Goal: Information Seeking & Learning: Learn about a topic

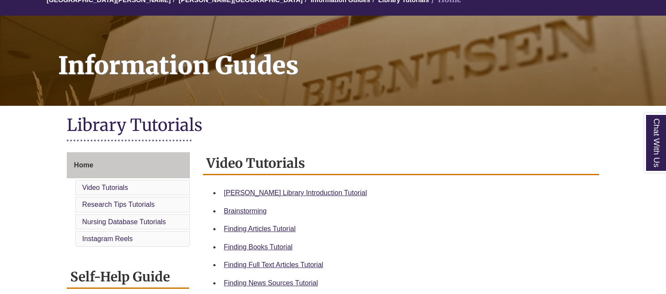
scroll to position [183, 0]
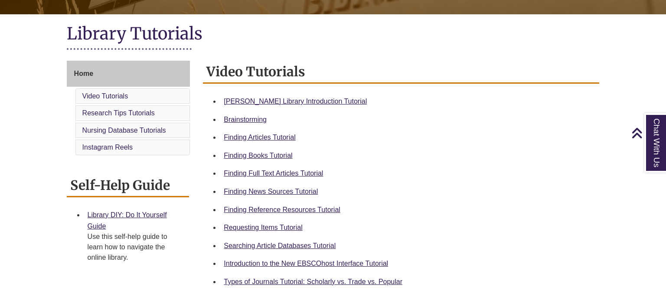
click at [264, 161] on li "Finding Books Tutorial" at bounding box center [407, 155] width 375 height 18
click at [263, 157] on link "Finding Books Tutorial" at bounding box center [258, 155] width 68 height 7
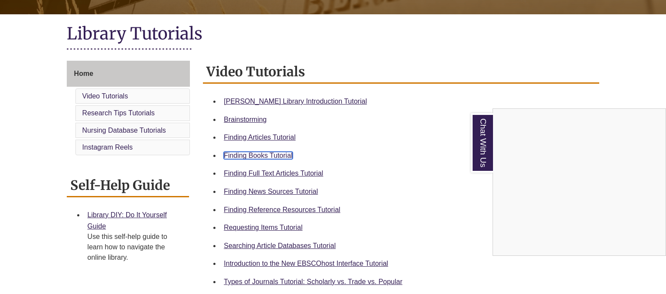
scroll to position [0, 0]
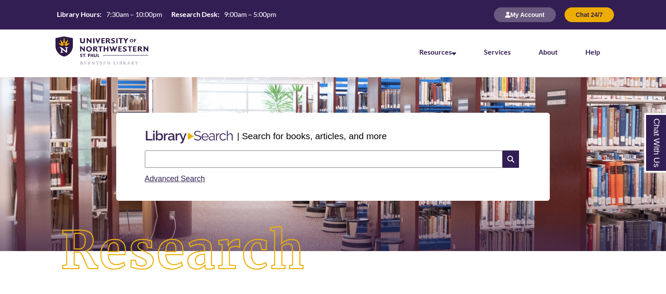
drag, startPoint x: 180, startPoint y: 148, endPoint x: 181, endPoint y: 155, distance: 7.0
click at [179, 151] on div "Search Advanced Search" at bounding box center [332, 167] width 383 height 41
click at [181, 155] on input "text" at bounding box center [323, 158] width 357 height 17
type input "**********"
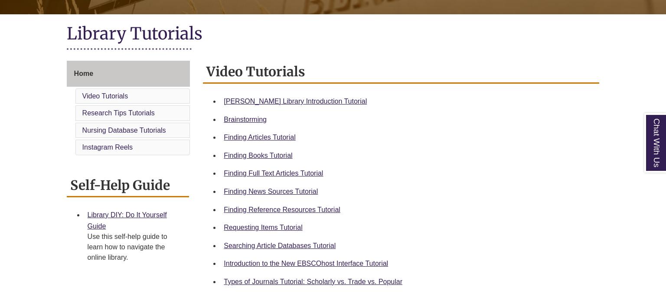
scroll to position [229, 0]
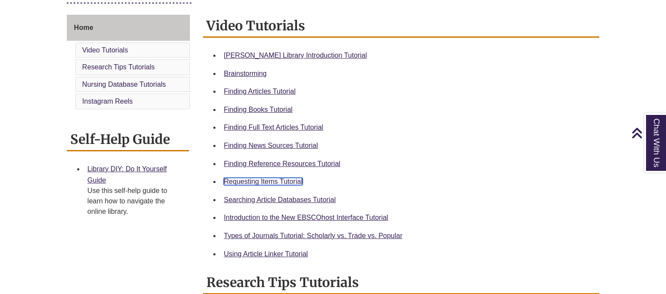
click at [275, 180] on link "Requesting Items Tutorial" at bounding box center [263, 181] width 78 height 7
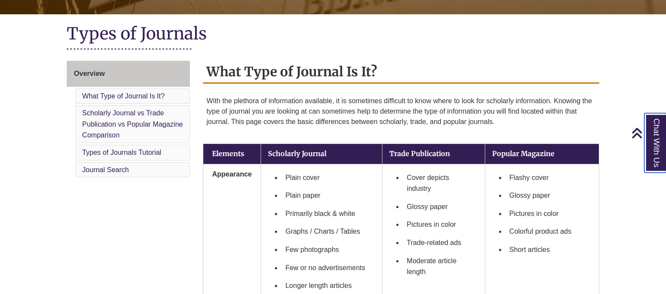
scroll to position [229, 0]
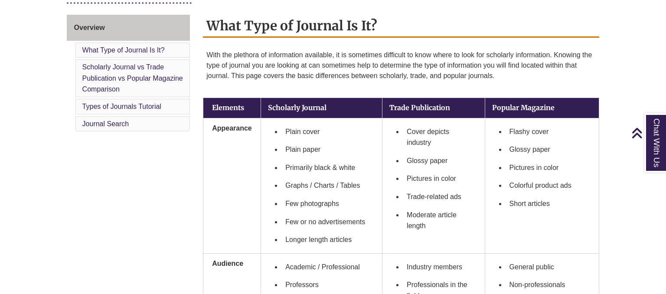
click at [520, 151] on li "Glossy paper" at bounding box center [549, 149] width 86 height 18
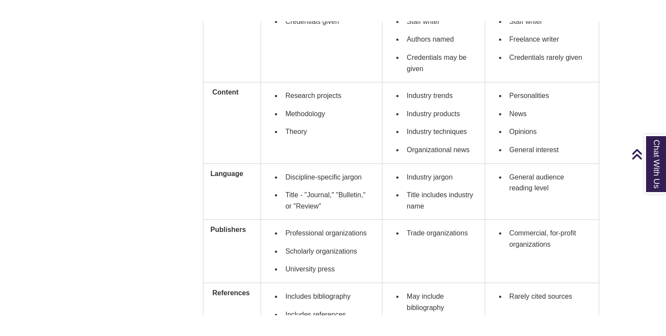
scroll to position [320, 0]
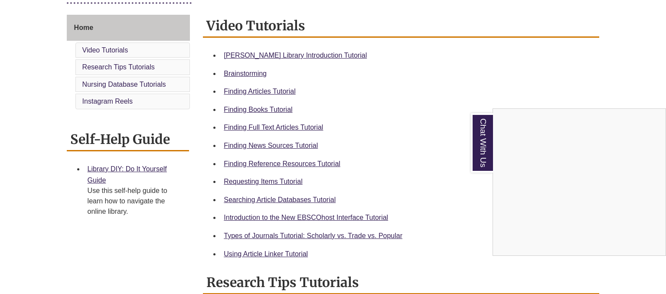
scroll to position [412, 0]
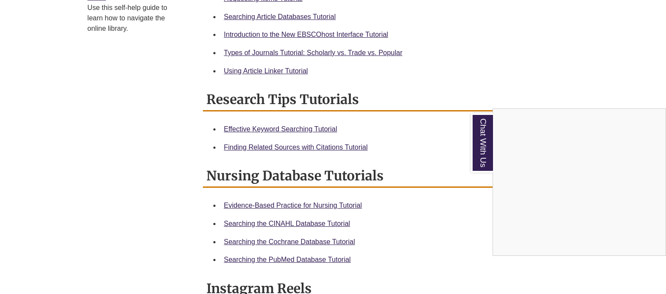
click at [304, 56] on div "Chat With Us" at bounding box center [333, 147] width 666 height 294
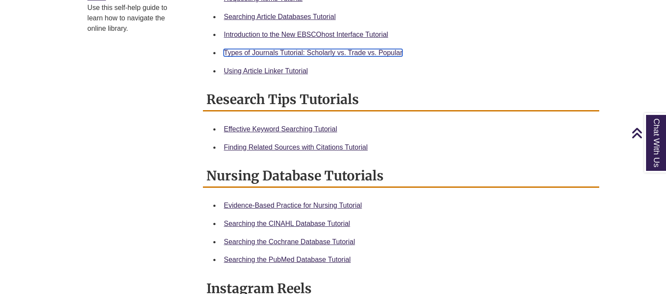
click at [304, 54] on link "Types of Journals Tutorial: Scholarly vs. Trade vs. Popular" at bounding box center [313, 52] width 179 height 7
drag, startPoint x: 547, startPoint y: 22, endPoint x: 533, endPoint y: 0, distance: 25.6
click at [540, 10] on li "Searching Article Databases Tutorial" at bounding box center [407, 17] width 375 height 18
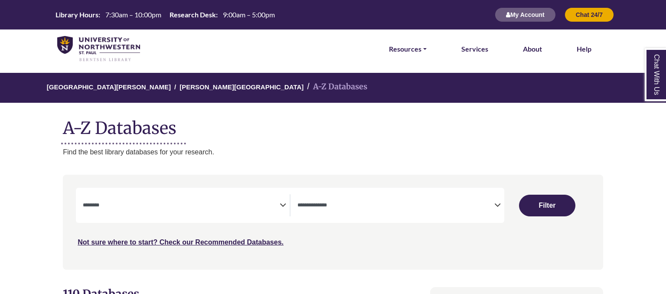
select select "Database Subject Filter"
select select "Database Types Filter"
click at [363, 211] on span "Search filters" at bounding box center [395, 205] width 197 height 22
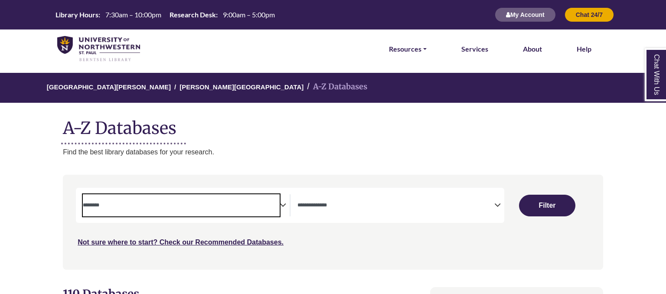
click at [239, 197] on span "Search filters" at bounding box center [181, 205] width 197 height 22
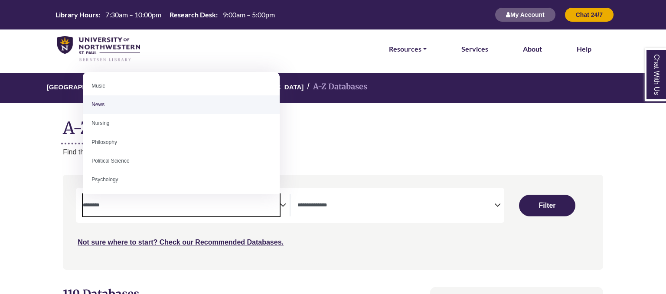
scroll to position [672, 0]
select select "*****"
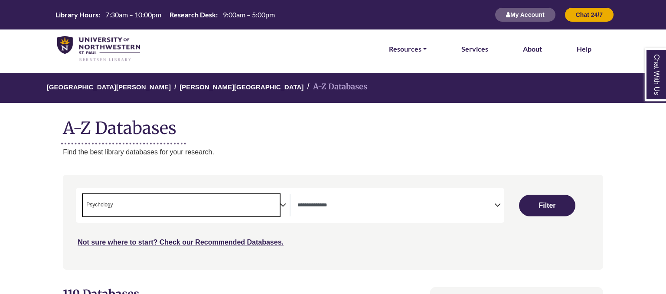
click at [190, 204] on span "× Psychology" at bounding box center [181, 205] width 197 height 22
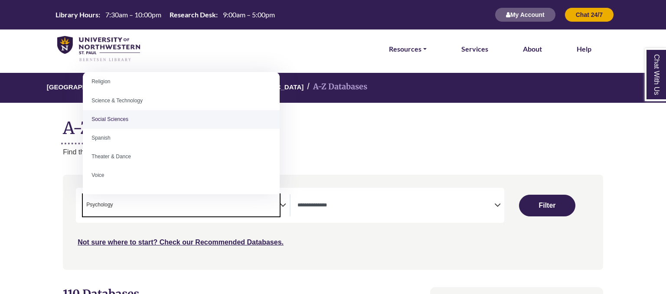
scroll to position [398, 0]
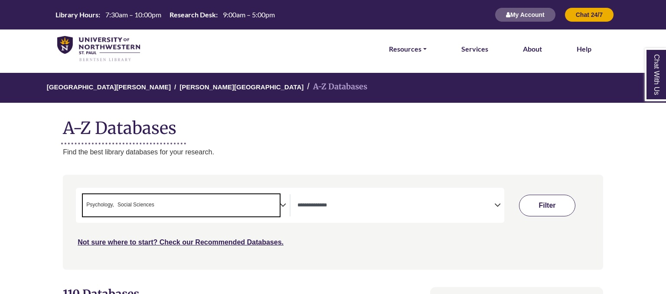
click at [533, 206] on button "Filter" at bounding box center [547, 206] width 56 height 22
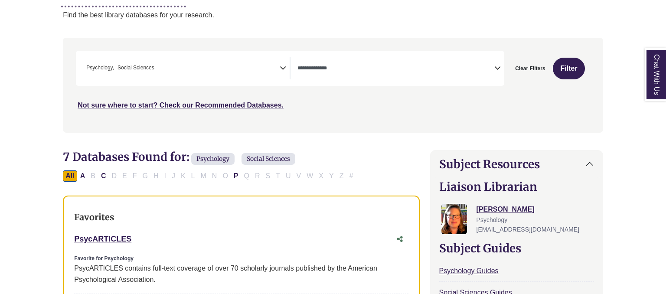
scroll to position [229, 0]
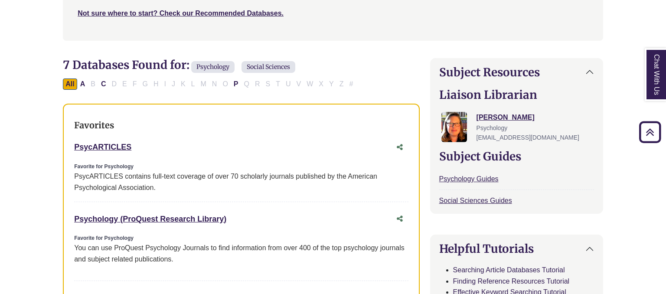
drag, startPoint x: 149, startPoint y: 146, endPoint x: 64, endPoint y: 146, distance: 84.5
click at [64, 146] on div "Favorites PsycARTICLES This link opens in a new window Favorite for Psychology …" at bounding box center [241, 236] width 356 height 265
copy div "PsycARTICLES This link opens in a new window"
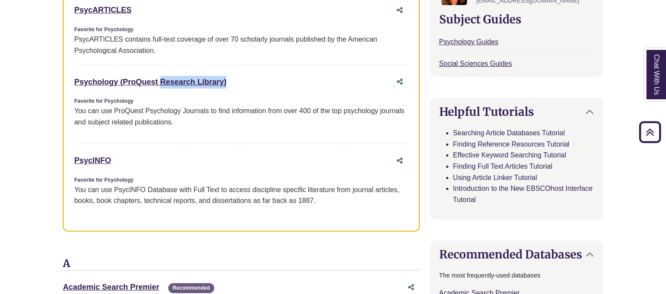
drag, startPoint x: 231, startPoint y: 82, endPoint x: 75, endPoint y: 89, distance: 156.1
click at [75, 89] on div "Psychology (ProQuest Research Library) This link opens in a new window" at bounding box center [241, 82] width 334 height 16
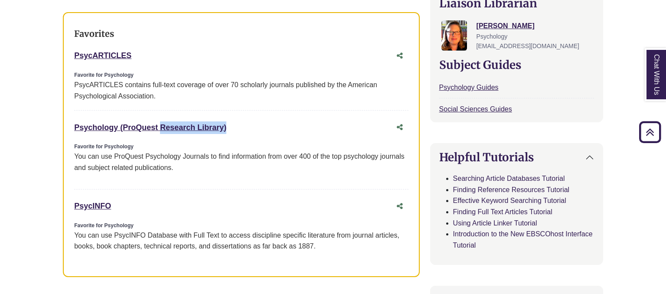
scroll to position [137, 0]
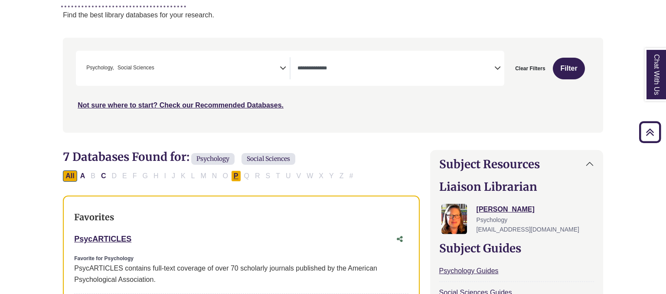
click at [233, 174] on button "P" at bounding box center [236, 175] width 10 height 11
click at [84, 177] on button "A" at bounding box center [83, 175] width 10 height 11
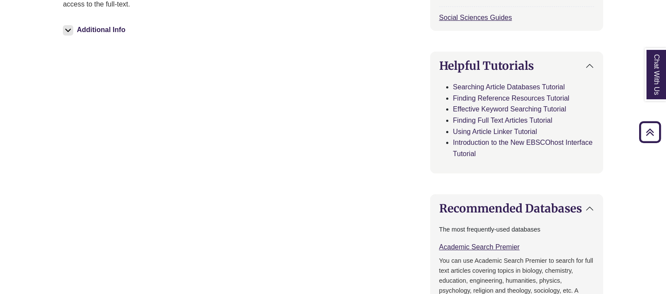
scroll to position [183, 0]
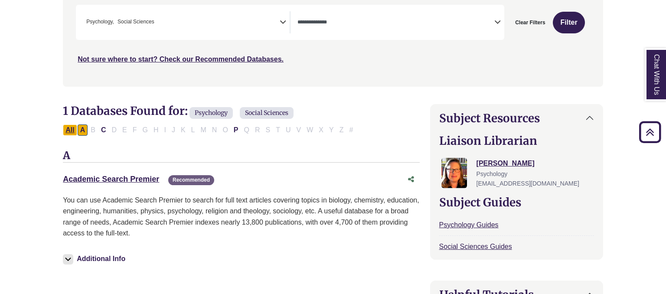
click at [70, 130] on button "All" at bounding box center [70, 129] width 14 height 11
select select "Database Types Filter"
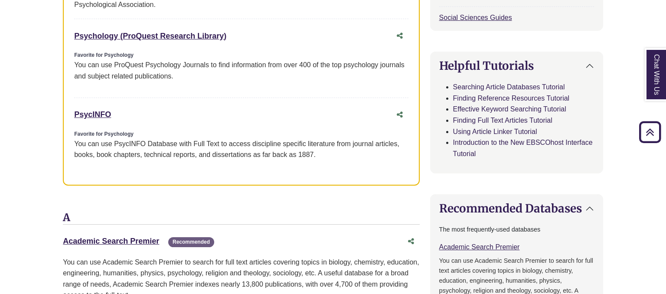
scroll to position [274, 0]
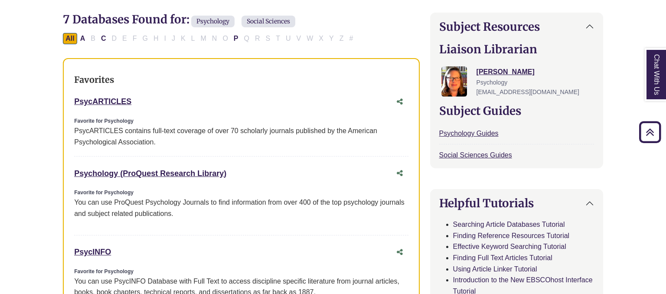
drag, startPoint x: 145, startPoint y: 103, endPoint x: 63, endPoint y: 97, distance: 82.1
click at [63, 97] on div "Favorites PsycARTICLES This link opens in a new window Favorite for Psychology …" at bounding box center [241, 190] width 356 height 265
copy div "PsycARTICLES This link opens in a new window"
drag, startPoint x: 222, startPoint y: 175, endPoint x: 64, endPoint y: 171, distance: 158.2
click at [64, 171] on div "Favorites PsycARTICLES This link opens in a new window Favorite for Psychology …" at bounding box center [241, 190] width 356 height 265
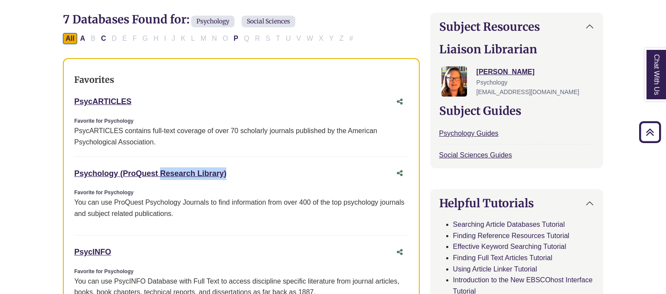
copy div "Psychology (ProQuest Research Library) This link opens in a new window"
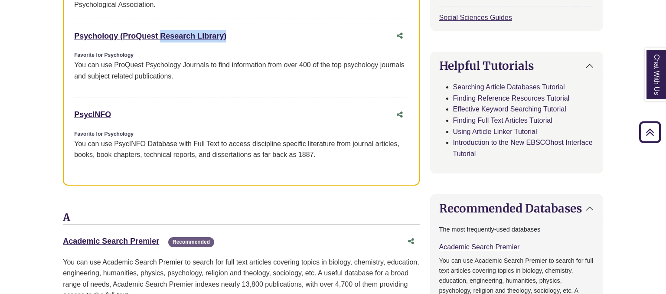
drag, startPoint x: 130, startPoint y: 115, endPoint x: 71, endPoint y: 111, distance: 59.1
click at [71, 111] on div "Favorites PsycARTICLES This link opens in a new window Favorite for Psychology …" at bounding box center [241, 53] width 356 height 265
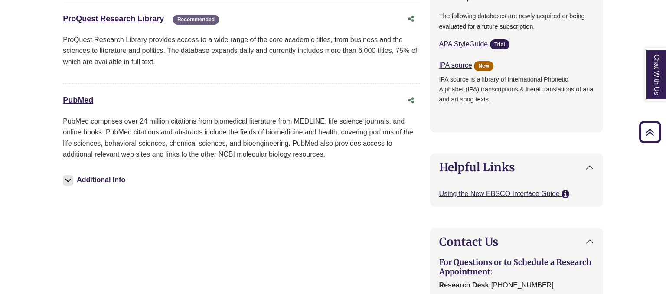
scroll to position [778, 0]
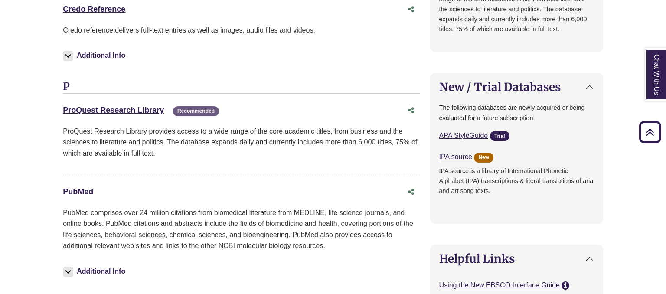
drag, startPoint x: 105, startPoint y: 189, endPoint x: 64, endPoint y: 192, distance: 41.7
click at [64, 192] on div "PubMed This link opens in a new window" at bounding box center [232, 191] width 339 height 13
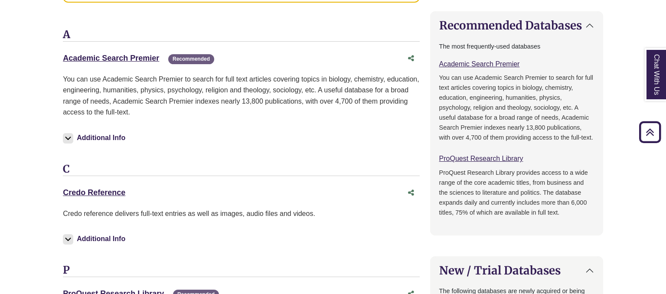
scroll to position [458, 0]
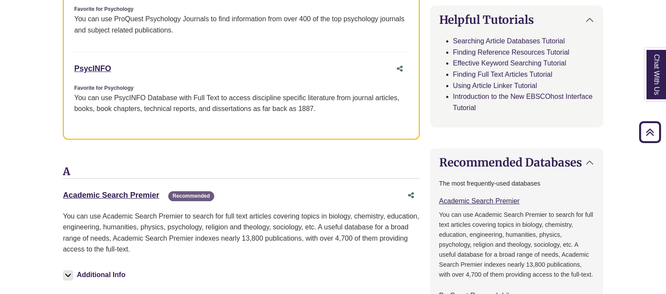
click at [119, 183] on div "A Academic Search Premier This link opens in a new window Recommended Recommend…" at bounding box center [241, 233] width 356 height 134
click at [123, 192] on link "Academic Search Premier This link opens in a new window" at bounding box center [111, 195] width 96 height 9
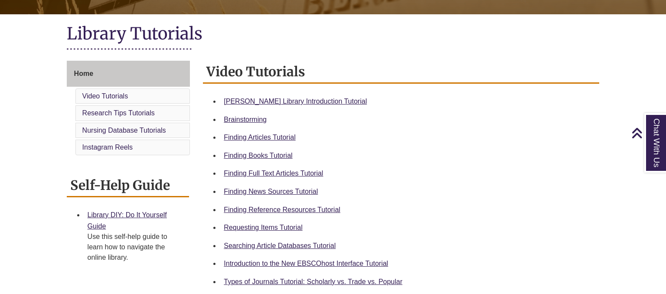
scroll to position [274, 0]
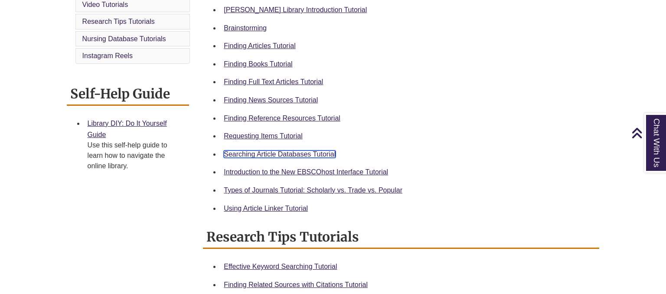
click at [301, 152] on link "Searching Article Databases Tutorial" at bounding box center [280, 153] width 112 height 7
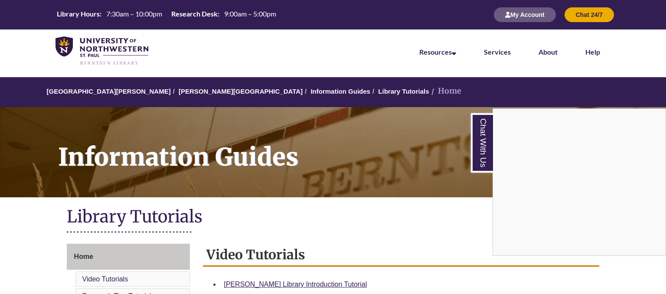
scroll to position [229, 0]
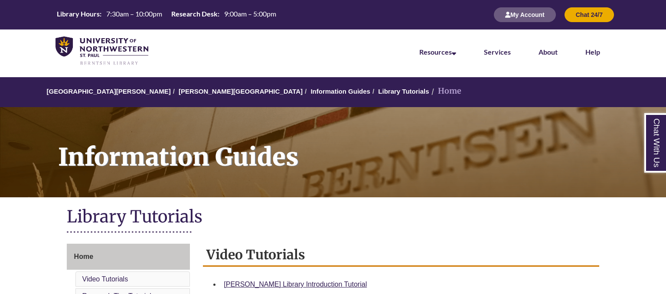
scroll to position [183, 0]
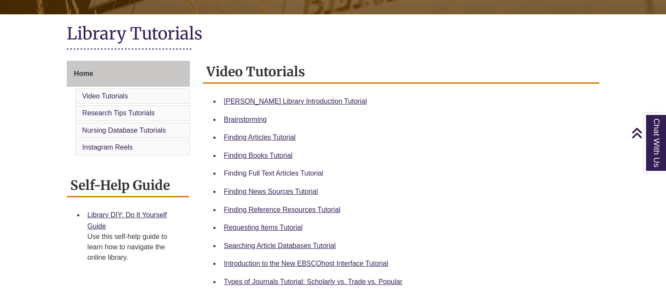
drag, startPoint x: 278, startPoint y: 169, endPoint x: 279, endPoint y: 174, distance: 5.9
click at [278, 169] on div "Finding Full Text Articles Tutorial" at bounding box center [408, 173] width 368 height 11
click at [279, 174] on link "Finding Full Text Articles Tutorial" at bounding box center [273, 172] width 99 height 7
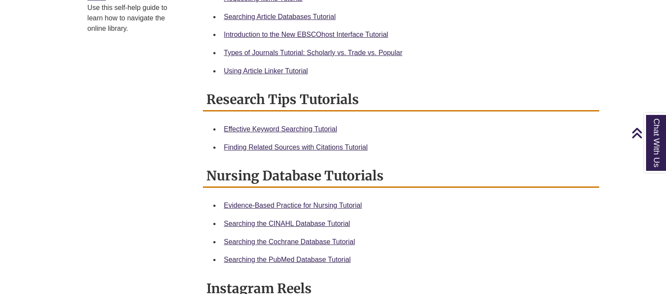
scroll to position [274, 0]
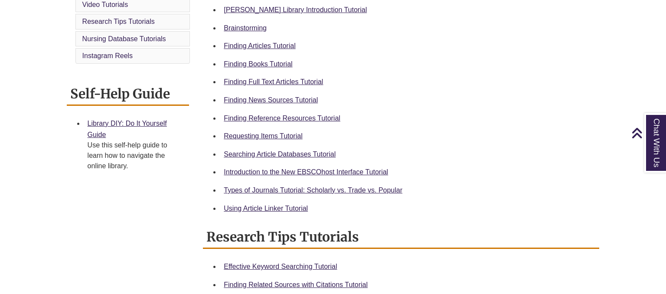
click at [276, 204] on div "Using Article Linker Tutorial" at bounding box center [408, 208] width 368 height 11
click at [278, 207] on link "Using Article Linker Tutorial" at bounding box center [266, 208] width 84 height 7
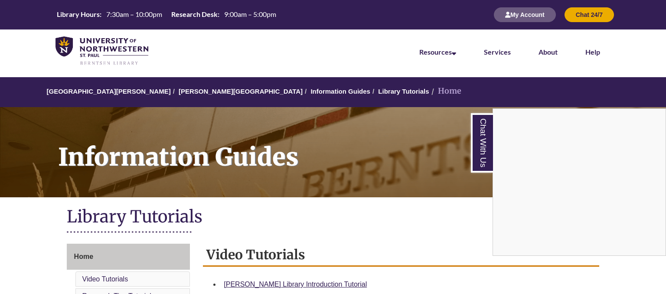
scroll to position [229, 0]
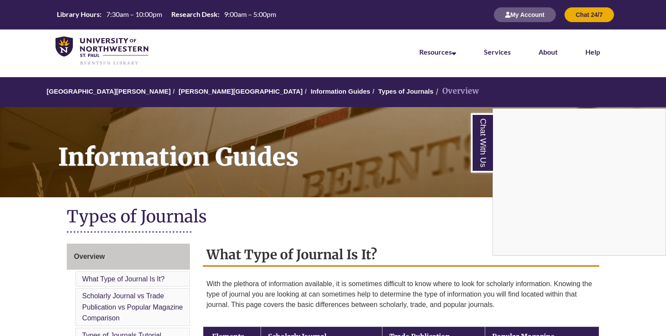
scroll to position [320, 0]
